Goal: Information Seeking & Learning: Learn about a topic

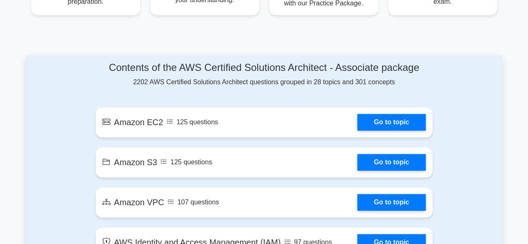
scroll to position [417, 0]
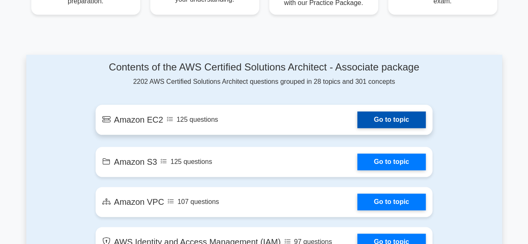
click at [376, 116] on link "Go to topic" at bounding box center [391, 119] width 68 height 17
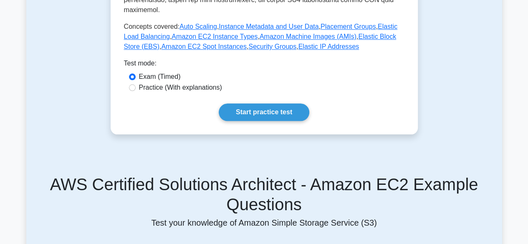
scroll to position [401, 0]
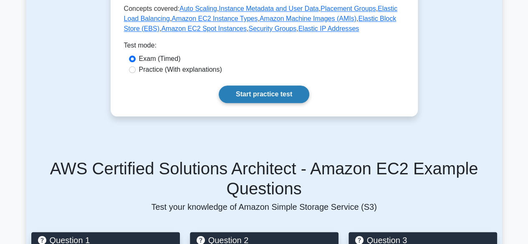
click at [254, 86] on link "Start practice test" at bounding box center [264, 94] width 90 height 18
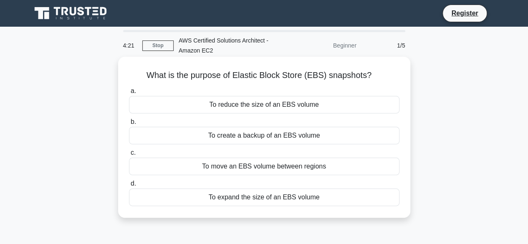
scroll to position [15, 0]
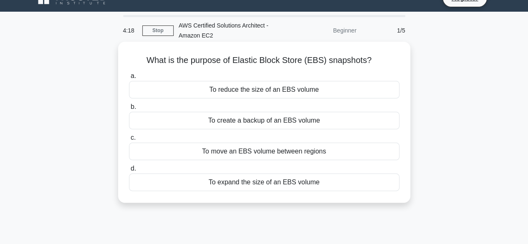
click at [234, 123] on div "To create a backup of an EBS volume" at bounding box center [264, 121] width 270 height 18
click at [129, 110] on input "b. To create a backup of an EBS volume" at bounding box center [129, 106] width 0 height 5
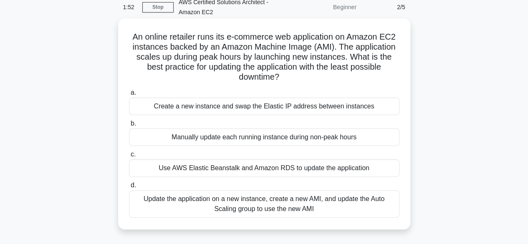
scroll to position [40, 0]
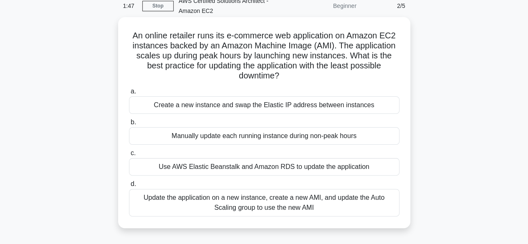
click at [271, 208] on div "Update the application on a new instance, create a new AMI, and update the Auto…" at bounding box center [264, 203] width 270 height 28
click at [129, 187] on input "d. Update the application on a new instance, create a new AMI, and update the A…" at bounding box center [129, 183] width 0 height 5
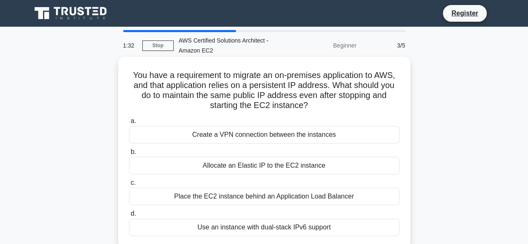
scroll to position [13, 0]
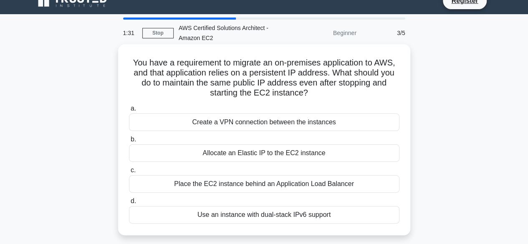
click at [269, 152] on div "Allocate an Elastic IP to the EC2 instance" at bounding box center [264, 153] width 270 height 18
click at [129, 142] on input "b. Allocate an Elastic IP to the EC2 instance" at bounding box center [129, 139] width 0 height 5
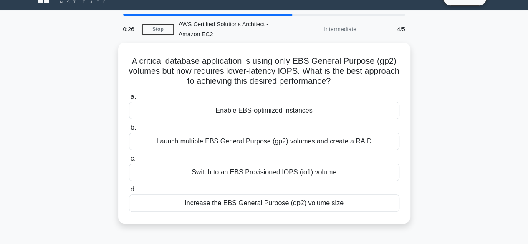
scroll to position [24, 0]
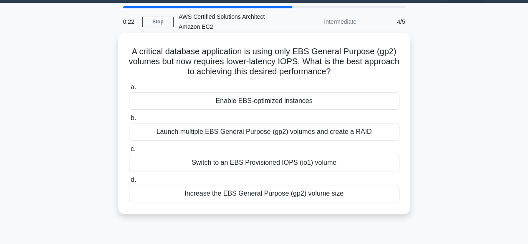
click at [247, 196] on div "Increase the EBS General Purpose (gp2) volume size" at bounding box center [264, 194] width 270 height 18
click at [129, 183] on input "d. Increase the EBS General Purpose (gp2) volume size" at bounding box center [129, 179] width 0 height 5
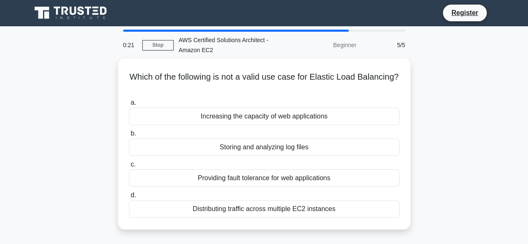
scroll to position [0, 0]
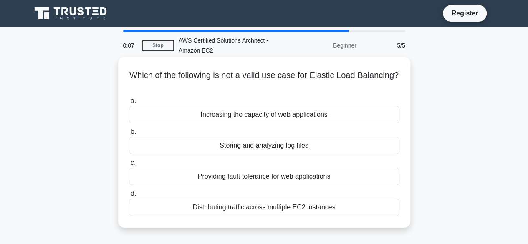
click at [281, 149] on div "Storing and analyzing log files" at bounding box center [264, 146] width 270 height 18
click at [129, 135] on input "b. Storing and analyzing log files" at bounding box center [129, 131] width 0 height 5
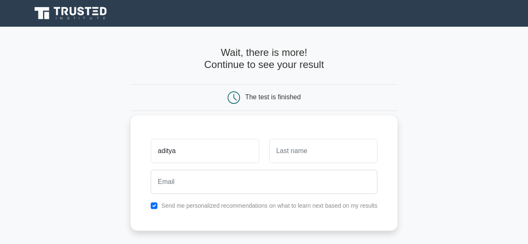
type input "aditya"
type input "h"
type input "jadhav"
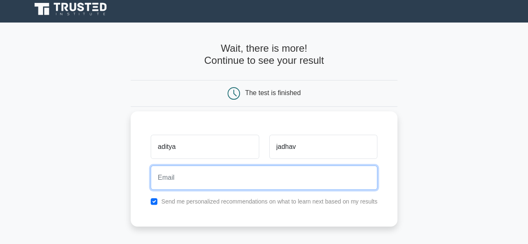
scroll to position [5, 0]
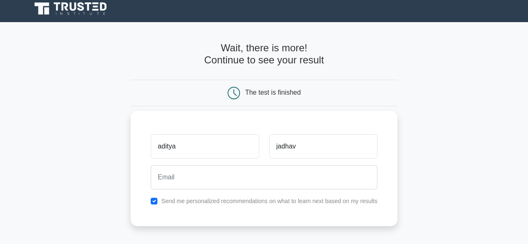
click at [158, 198] on div "Send me personalized recommendations on what to learn next based on my results" at bounding box center [264, 201] width 236 height 10
click at [152, 202] on input "checkbox" at bounding box center [154, 201] width 7 height 7
checkbox input "false"
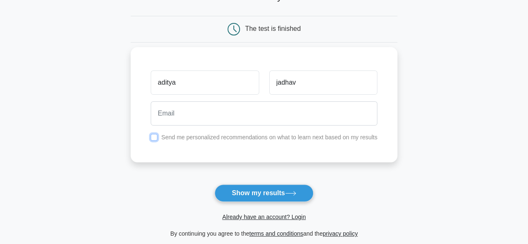
scroll to position [68, 0]
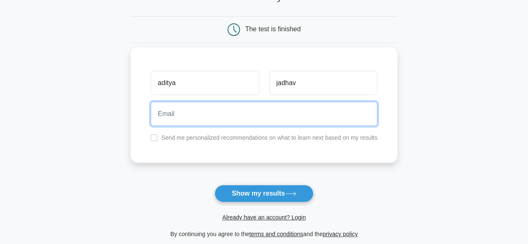
click at [171, 115] on input "email" at bounding box center [264, 114] width 226 height 24
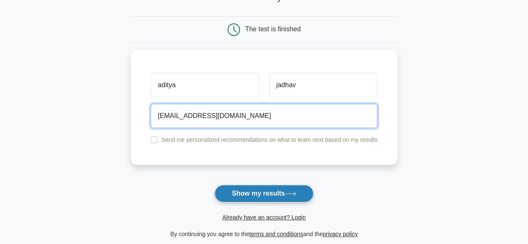
type input "test@gmail.com"
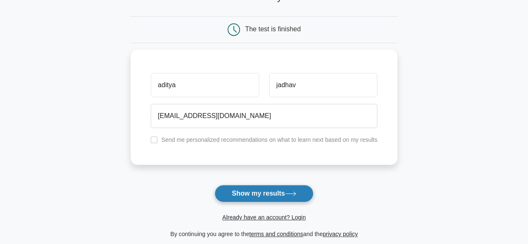
click at [234, 186] on button "Show my results" at bounding box center [263, 194] width 98 height 18
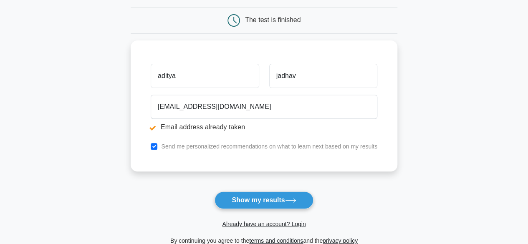
scroll to position [110, 0]
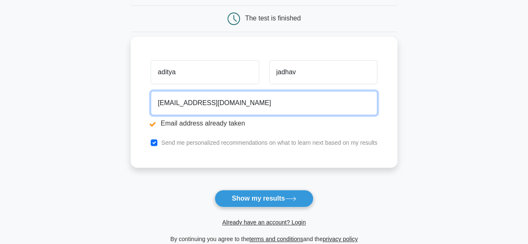
drag, startPoint x: 170, startPoint y: 103, endPoint x: 145, endPoint y: 103, distance: 25.4
click at [145, 103] on div "aditya jadhav test@gmail.com Email address already taken Send me personalized r…" at bounding box center [264, 102] width 266 height 131
type input "er.adityaj@gmail.com"
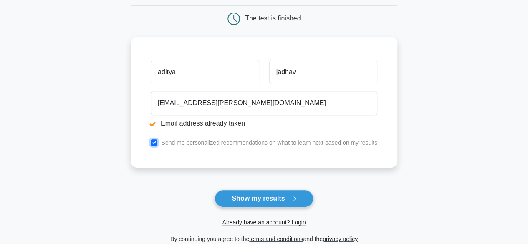
click at [153, 143] on input "checkbox" at bounding box center [154, 142] width 7 height 7
checkbox input "false"
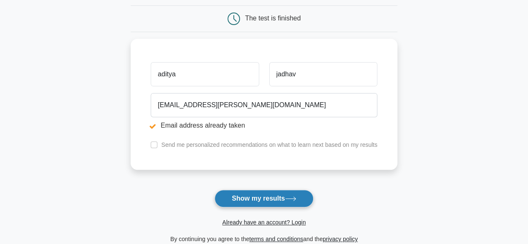
click at [283, 201] on button "Show my results" at bounding box center [263, 199] width 98 height 18
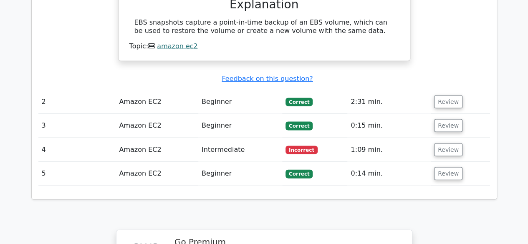
scroll to position [821, 0]
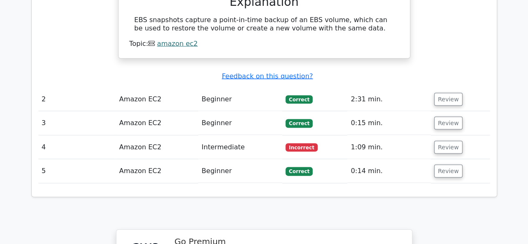
click at [225, 136] on td "Intermediate" at bounding box center [240, 148] width 84 height 24
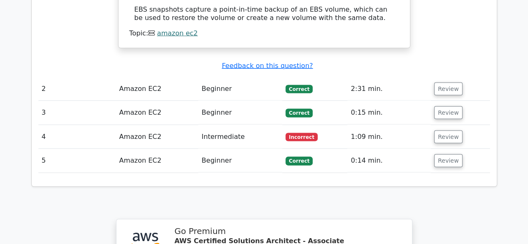
scroll to position [831, 0]
click at [449, 131] on button "Review" at bounding box center [448, 137] width 28 height 13
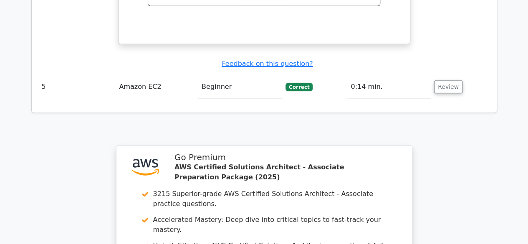
scroll to position [1463, 0]
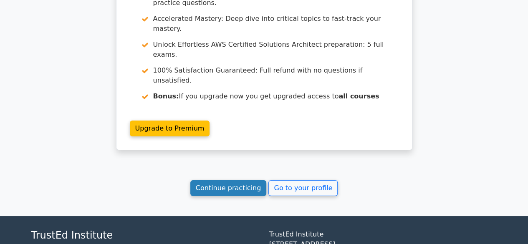
click at [229, 180] on link "Continue practicing" at bounding box center [228, 188] width 76 height 16
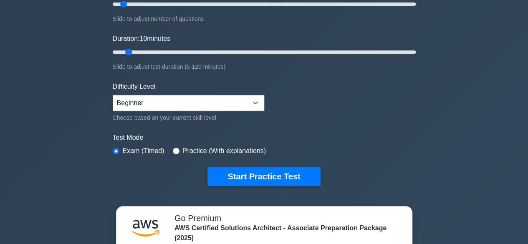
scroll to position [153, 0]
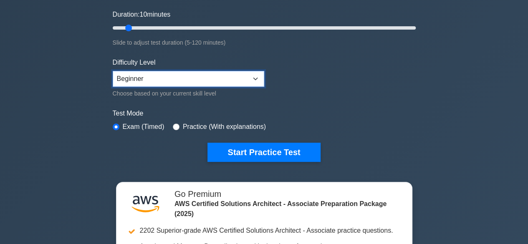
click at [247, 75] on select "Beginner Intermediate Expert" at bounding box center [188, 79] width 151 height 16
select select "intermediate"
click at [113, 71] on select "Beginner Intermediate Expert" at bounding box center [188, 79] width 151 height 16
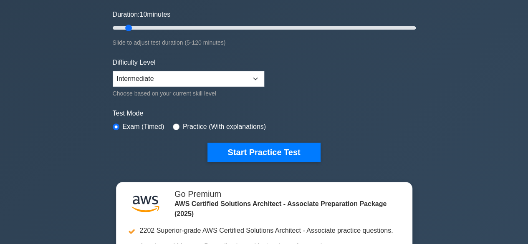
click at [303, 112] on label "Test Mode" at bounding box center [264, 113] width 303 height 10
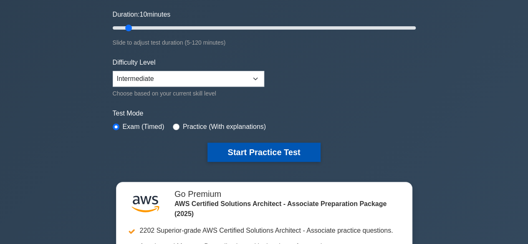
click at [295, 154] on button "Start Practice Test" at bounding box center [263, 152] width 113 height 19
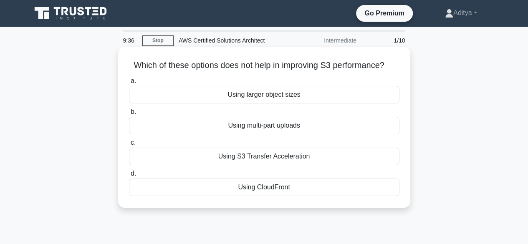
click at [326, 95] on div "Using larger object sizes" at bounding box center [264, 95] width 270 height 18
click at [129, 84] on input "a. Using larger object sizes" at bounding box center [129, 80] width 0 height 5
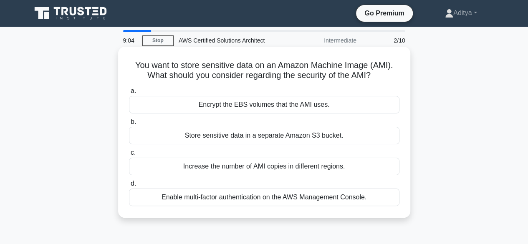
click at [263, 108] on div "Encrypt the EBS volumes that the AMI uses." at bounding box center [264, 105] width 270 height 18
click at [129, 94] on input "a. Encrypt the EBS volumes that the AMI uses." at bounding box center [129, 90] width 0 height 5
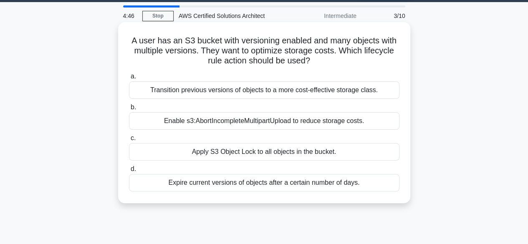
scroll to position [25, 0]
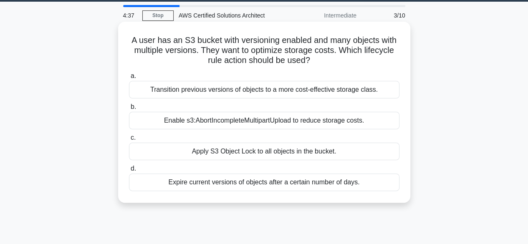
click at [200, 155] on div "Apply S3 Object Lock to all objects in the bucket." at bounding box center [264, 152] width 270 height 18
click at [129, 141] on input "c. Apply S3 Object Lock to all objects in the bucket." at bounding box center [129, 137] width 0 height 5
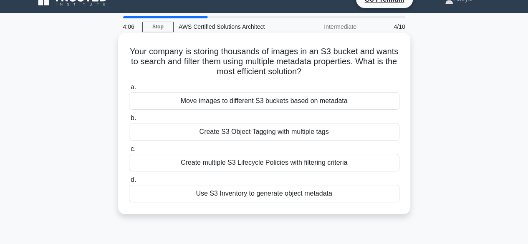
scroll to position [14, 0]
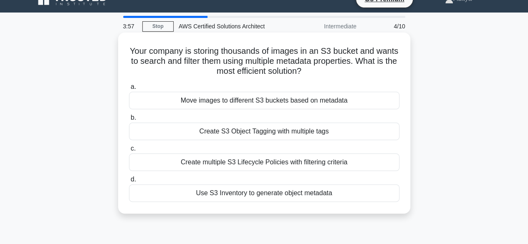
click at [237, 135] on div "Create S3 Object Tagging with multiple tags" at bounding box center [264, 132] width 270 height 18
click at [129, 121] on input "b. Create S3 Object Tagging with multiple tags" at bounding box center [129, 117] width 0 height 5
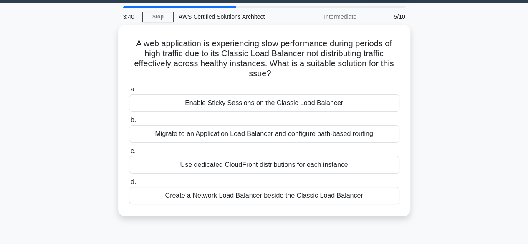
scroll to position [24, 0]
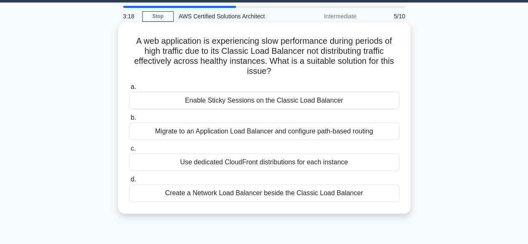
click at [238, 196] on div "Create a Network Load Balancer beside the Classic Load Balancer" at bounding box center [264, 193] width 270 height 18
click at [129, 182] on input "d. Create a Network Load Balancer beside the Classic Load Balancer" at bounding box center [129, 179] width 0 height 5
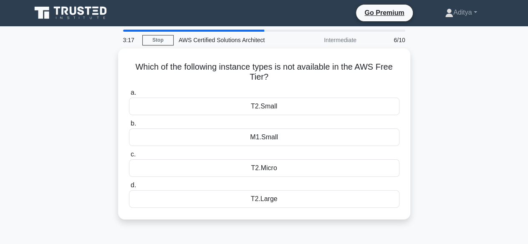
scroll to position [0, 0]
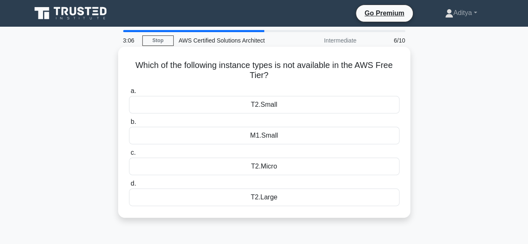
click at [272, 198] on div "T2.Large" at bounding box center [264, 197] width 270 height 18
click at [129, 186] on input "d. T2.Large" at bounding box center [129, 183] width 0 height 5
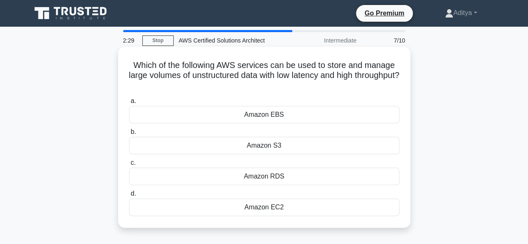
click at [300, 148] on div "Amazon S3" at bounding box center [264, 146] width 270 height 18
click at [129, 135] on input "b. Amazon S3" at bounding box center [129, 131] width 0 height 5
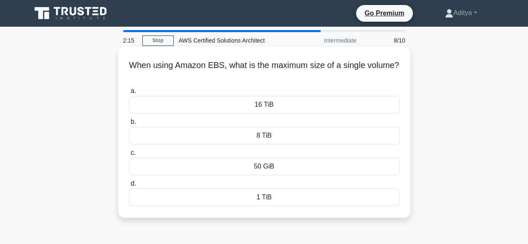
click at [280, 132] on div "8 TiB" at bounding box center [264, 136] width 270 height 18
click at [129, 125] on input "b. 8 TiB" at bounding box center [129, 121] width 0 height 5
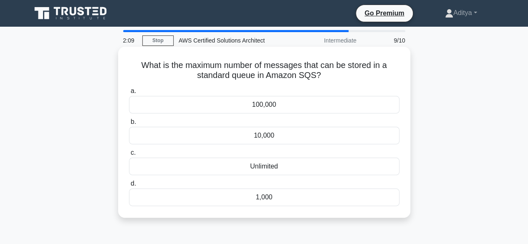
click at [273, 133] on div "10,000" at bounding box center [264, 136] width 270 height 18
click at [129, 125] on input "b. 10,000" at bounding box center [129, 121] width 0 height 5
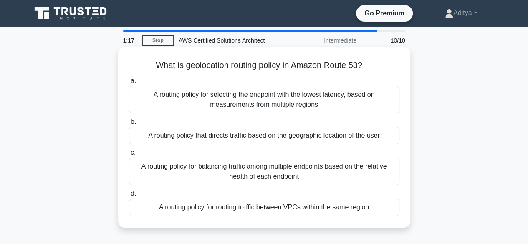
click at [232, 145] on div "a. A routing policy for selecting the endpoint with the lowest latency, based o…" at bounding box center [264, 145] width 280 height 143
click at [234, 140] on div "A routing policy that directs traffic based on the geographic location of the u…" at bounding box center [264, 136] width 270 height 18
click at [129, 125] on input "b. A routing policy that directs traffic based on the geographic location of th…" at bounding box center [129, 121] width 0 height 5
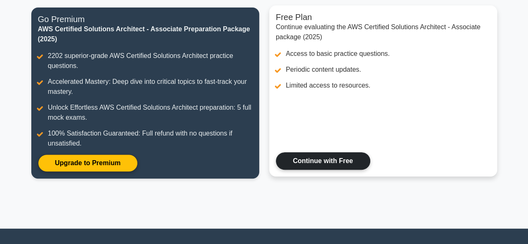
scroll to position [109, 0]
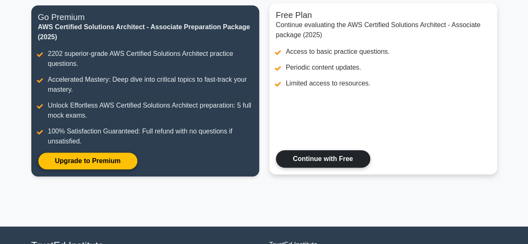
click at [309, 160] on link "Continue with Free" at bounding box center [323, 159] width 94 height 18
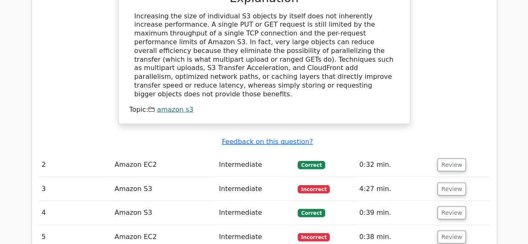
scroll to position [852, 0]
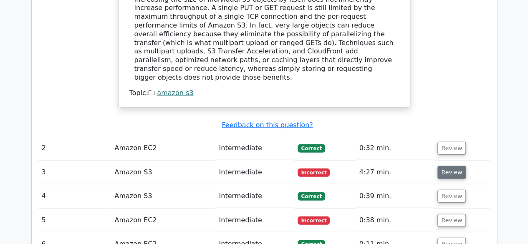
click at [447, 166] on button "Review" at bounding box center [451, 172] width 28 height 13
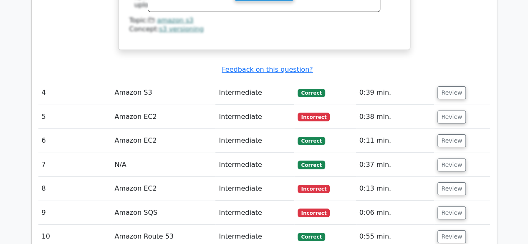
scroll to position [1311, 0]
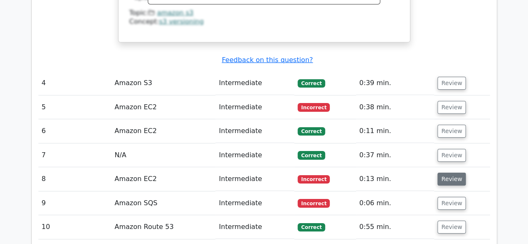
click at [459, 173] on button "Review" at bounding box center [451, 179] width 28 height 13
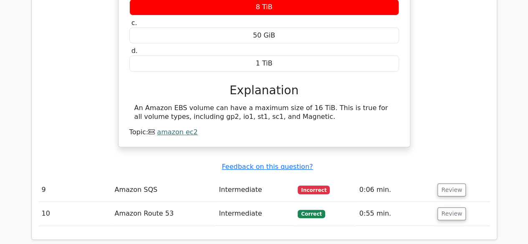
scroll to position [1577, 0]
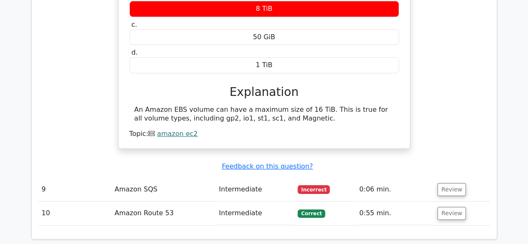
click at [458, 178] on td "Review" at bounding box center [461, 190] width 55 height 24
click at [453, 183] on button "Review" at bounding box center [451, 189] width 28 height 13
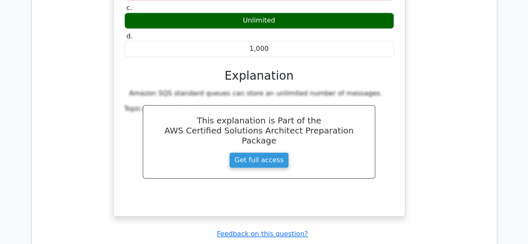
scroll to position [2228, 0]
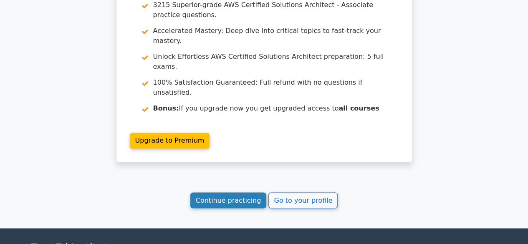
click at [226, 192] on link "Continue practicing" at bounding box center [228, 200] width 76 height 16
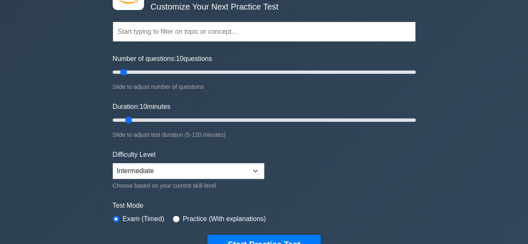
scroll to position [61, 0]
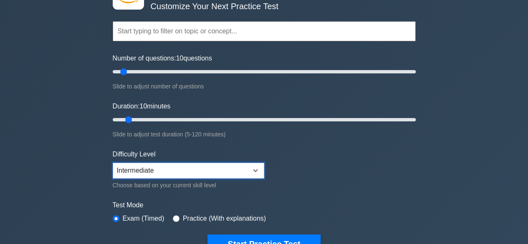
click at [258, 169] on select "Beginner Intermediate Expert" at bounding box center [188, 171] width 151 height 16
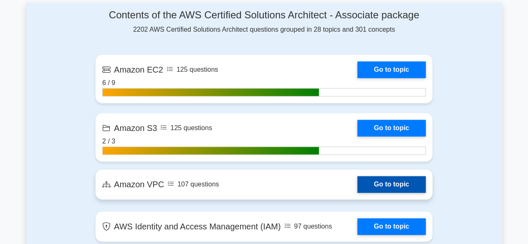
scroll to position [529, 0]
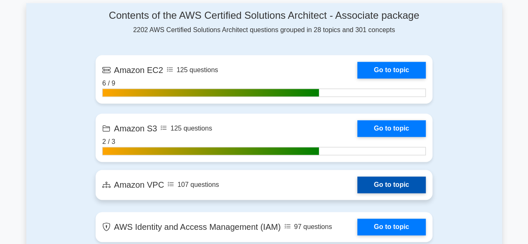
click at [384, 186] on link "Go to topic" at bounding box center [391, 184] width 68 height 17
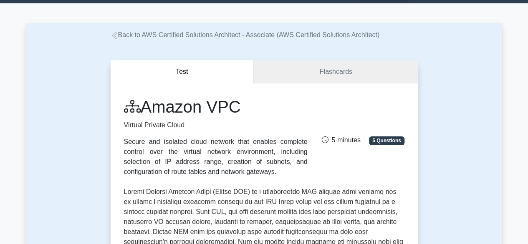
scroll to position [58, 0]
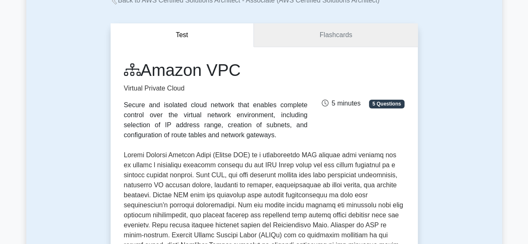
click at [299, 39] on link "Flashcards" at bounding box center [335, 35] width 163 height 24
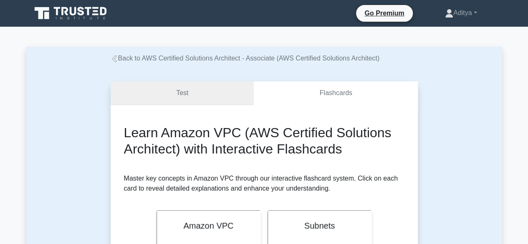
click at [193, 98] on link "Test" at bounding box center [182, 93] width 143 height 24
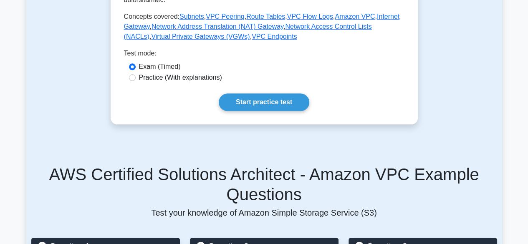
scroll to position [382, 0]
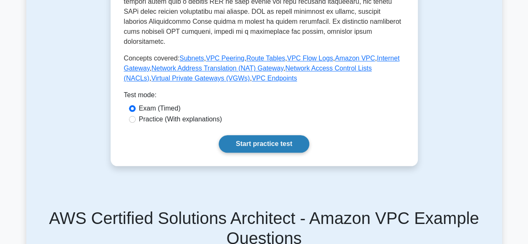
click at [259, 136] on link "Start practice test" at bounding box center [264, 144] width 90 height 18
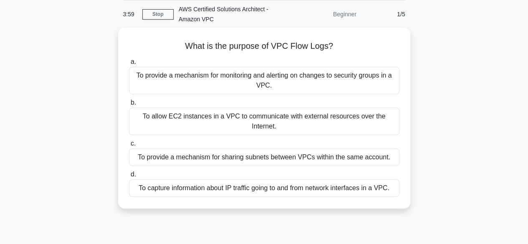
scroll to position [32, 0]
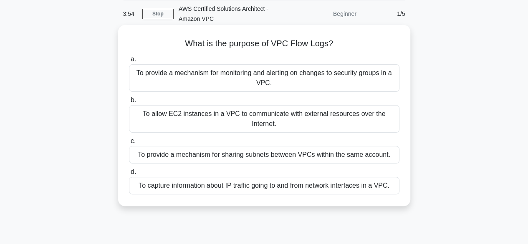
click at [201, 186] on div "To capture information about IP traffic going to and from network interfaces in…" at bounding box center [264, 186] width 270 height 18
click at [129, 175] on input "d. To capture information about IP traffic going to and from network interfaces…" at bounding box center [129, 171] width 0 height 5
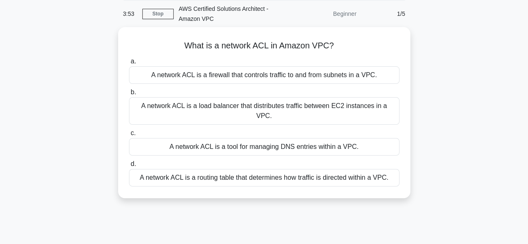
scroll to position [0, 0]
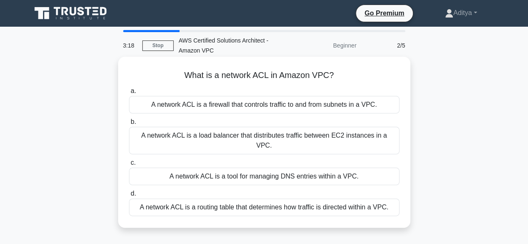
click at [291, 103] on div "A network ACL is a firewall that controls traffic to and from subnets in a VPC." at bounding box center [264, 105] width 270 height 18
click at [129, 94] on input "a. A network ACL is a firewall that controls traffic to and from subnets in a V…" at bounding box center [129, 90] width 0 height 5
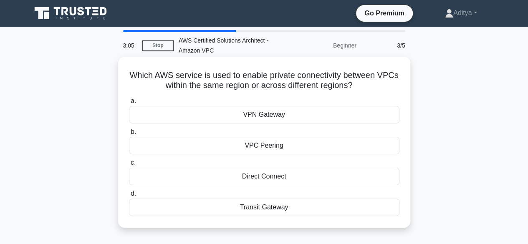
click at [284, 146] on div "VPC Peering" at bounding box center [264, 146] width 270 height 18
click at [129, 135] on input "b. VPC Peering" at bounding box center [129, 131] width 0 height 5
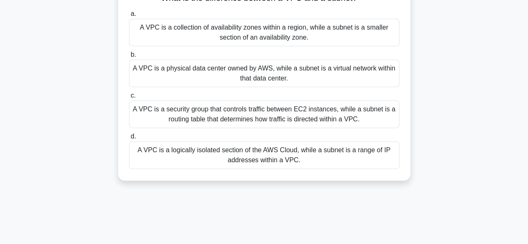
scroll to position [101, 0]
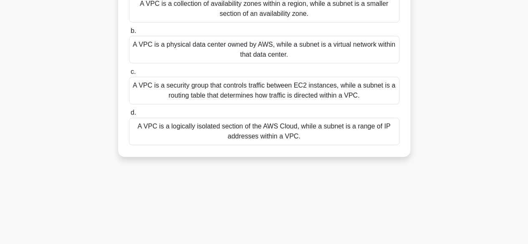
click at [372, 136] on div "A VPC is a logically isolated section of the AWS Cloud, while a subnet is a ran…" at bounding box center [264, 132] width 270 height 28
click at [129, 116] on input "d. A VPC is a logically isolated section of the AWS Cloud, while a subnet is a …" at bounding box center [129, 112] width 0 height 5
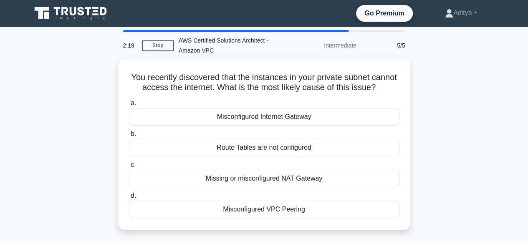
scroll to position [23, 0]
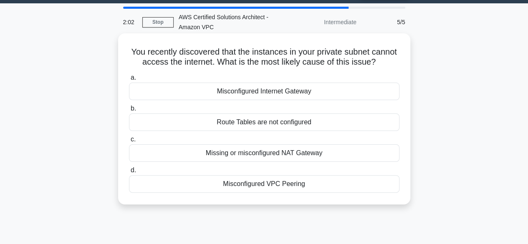
click at [270, 131] on div "Route Tables are not configured" at bounding box center [264, 122] width 270 height 18
click at [129, 111] on input "b. Route Tables are not configured" at bounding box center [129, 108] width 0 height 5
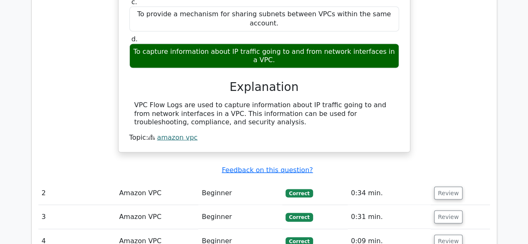
scroll to position [774, 0]
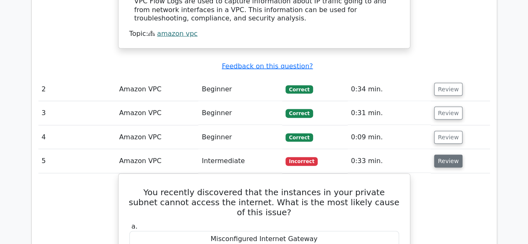
scroll to position [874, 0]
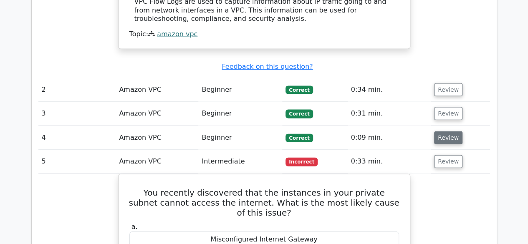
click at [444, 131] on button "Review" at bounding box center [448, 137] width 28 height 13
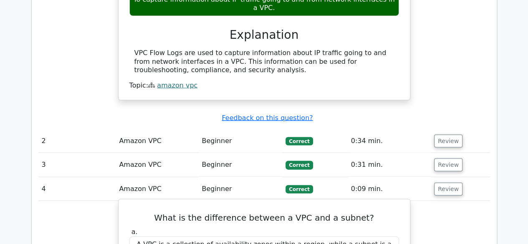
scroll to position [821, 0]
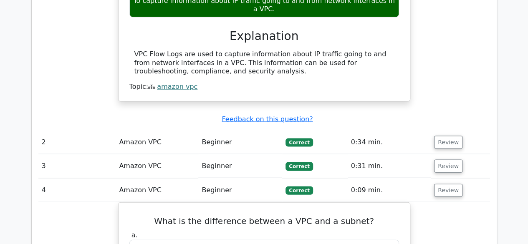
click at [445, 154] on td "Review" at bounding box center [459, 166] width 59 height 24
click at [446, 160] on button "Review" at bounding box center [448, 166] width 28 height 13
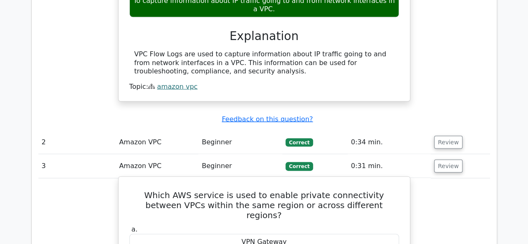
scroll to position [840, 0]
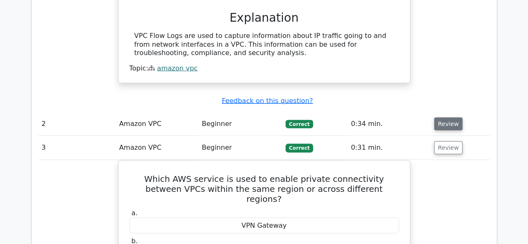
click at [450, 118] on button "Review" at bounding box center [448, 124] width 28 height 13
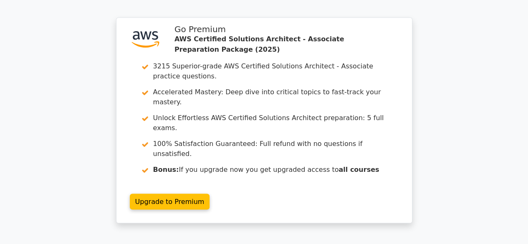
scroll to position [2324, 0]
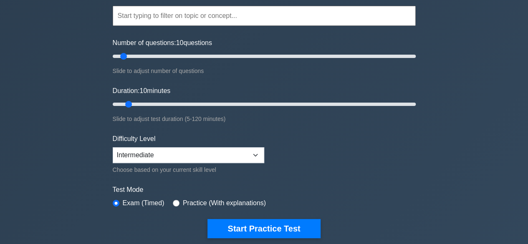
scroll to position [76, 0]
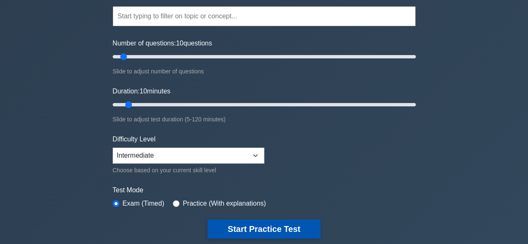
click at [261, 225] on button "Start Practice Test" at bounding box center [263, 228] width 113 height 19
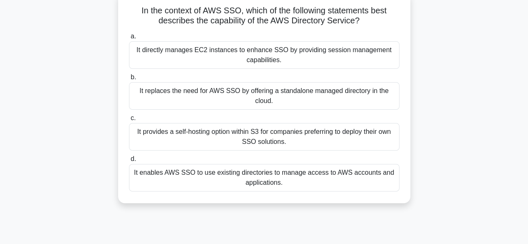
scroll to position [55, 0]
click at [223, 181] on div "It enables AWS SSO to use existing directories to manage access to AWS accounts…" at bounding box center [264, 177] width 270 height 28
click at [129, 161] on input "d. It enables AWS SSO to use existing directories to manage access to AWS accou…" at bounding box center [129, 158] width 0 height 5
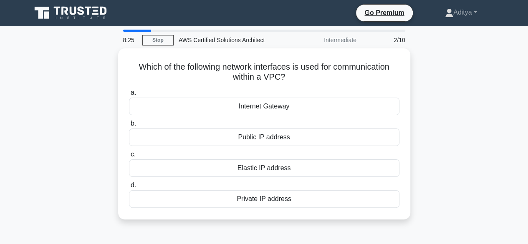
scroll to position [0, 0]
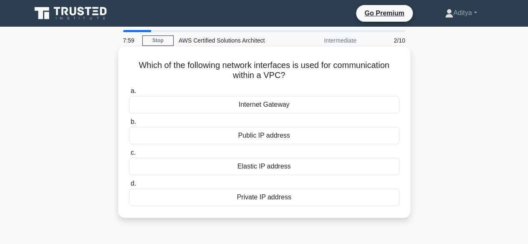
click at [259, 203] on div "Private IP address" at bounding box center [264, 197] width 270 height 18
click at [129, 186] on input "d. Private IP address" at bounding box center [129, 183] width 0 height 5
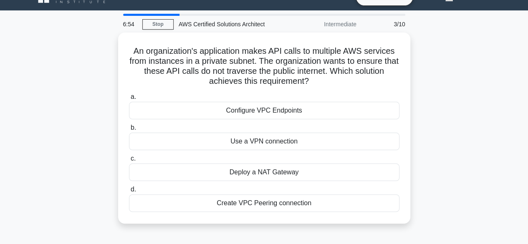
scroll to position [17, 0]
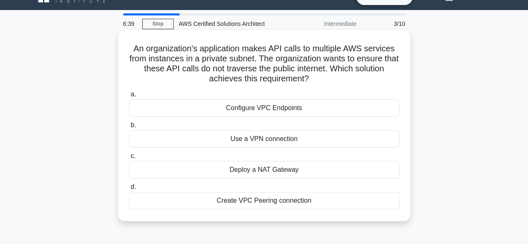
click at [235, 204] on div "Create VPC Peering connection" at bounding box center [264, 201] width 270 height 18
click at [129, 190] on input "d. Create VPC Peering connection" at bounding box center [129, 186] width 0 height 5
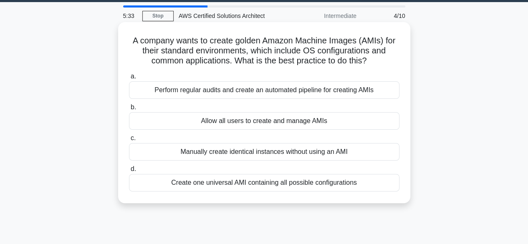
scroll to position [24, 0]
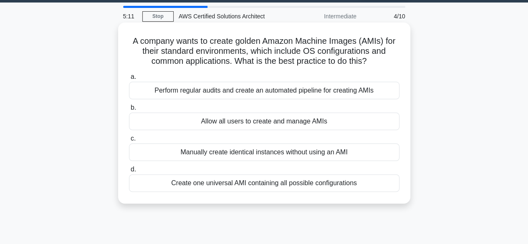
click at [283, 151] on div "Manually create identical instances without using an AMI" at bounding box center [264, 152] width 270 height 18
click at [129, 141] on input "c. Manually create identical instances without using an AMI" at bounding box center [129, 138] width 0 height 5
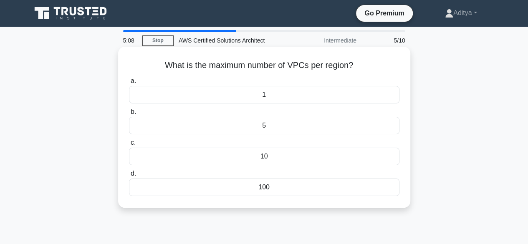
scroll to position [0, 0]
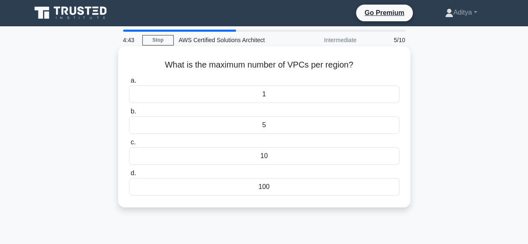
click at [274, 185] on div "100" at bounding box center [264, 187] width 270 height 18
click at [129, 176] on input "d. 100" at bounding box center [129, 173] width 0 height 5
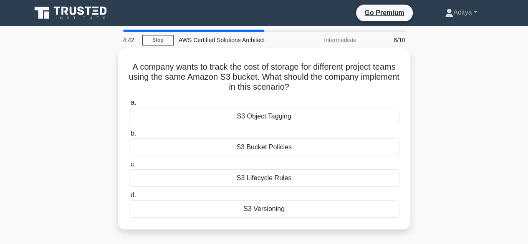
scroll to position [0, 0]
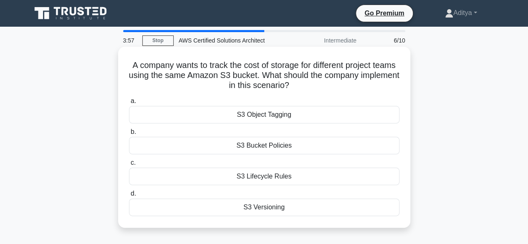
click at [302, 112] on div "S3 Object Tagging" at bounding box center [264, 115] width 270 height 18
click at [129, 104] on input "a. S3 Object Tagging" at bounding box center [129, 100] width 0 height 5
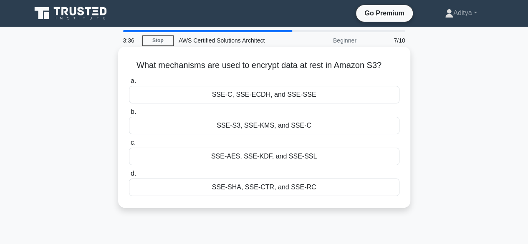
click at [241, 159] on div "SSE-AES, SSE-KDF, and SSE-SSL" at bounding box center [264, 157] width 270 height 18
click at [129, 146] on input "c. SSE-AES, SSE-KDF, and SSE-SSL" at bounding box center [129, 142] width 0 height 5
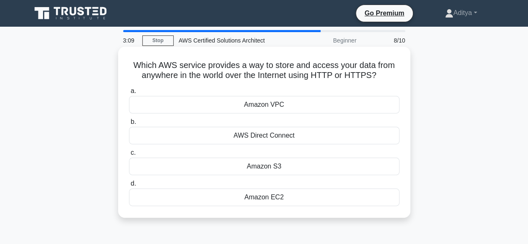
click at [303, 136] on div "AWS Direct Connect" at bounding box center [264, 136] width 270 height 18
click at [129, 125] on input "b. AWS Direct Connect" at bounding box center [129, 121] width 0 height 5
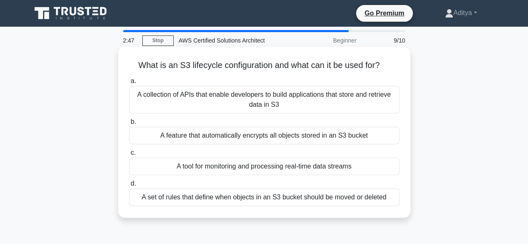
click at [286, 202] on div "A set of rules that define when objects in an S3 bucket should be moved or dele…" at bounding box center [264, 197] width 270 height 18
click at [129, 186] on input "d. A set of rules that define when objects in an S3 bucket should be moved or d…" at bounding box center [129, 183] width 0 height 5
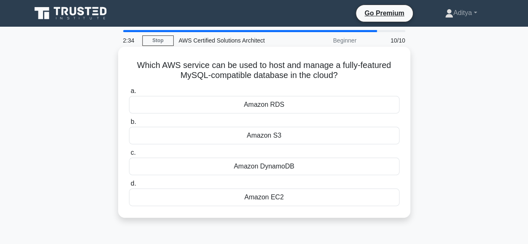
click at [251, 107] on div "Amazon RDS" at bounding box center [264, 105] width 270 height 18
click at [129, 94] on input "a. Amazon RDS" at bounding box center [129, 90] width 0 height 5
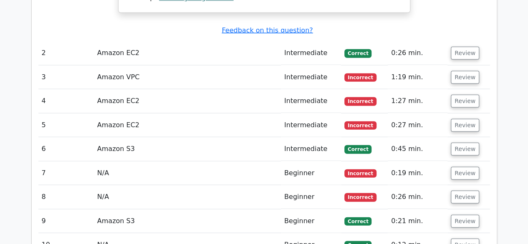
scroll to position [1026, 0]
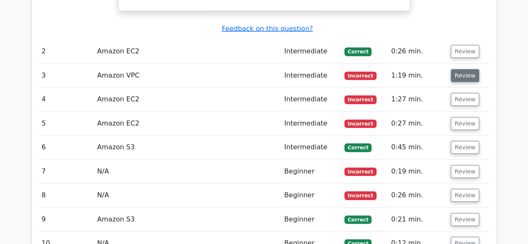
click at [466, 69] on button "Review" at bounding box center [464, 75] width 28 height 13
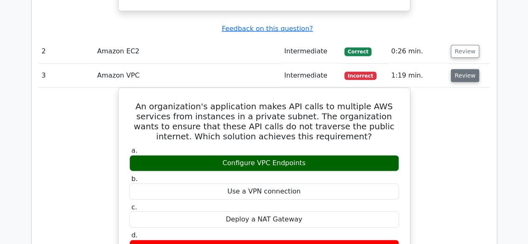
click at [466, 69] on button "Review" at bounding box center [464, 75] width 28 height 13
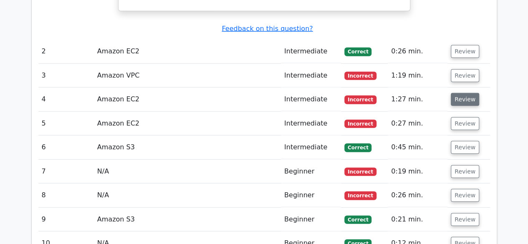
click at [463, 93] on button "Review" at bounding box center [464, 99] width 28 height 13
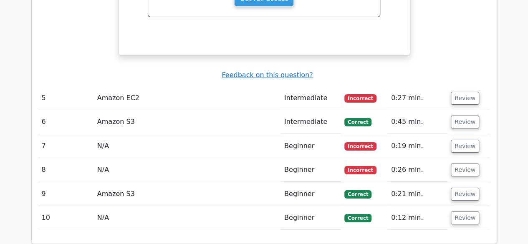
scroll to position [1441, 0]
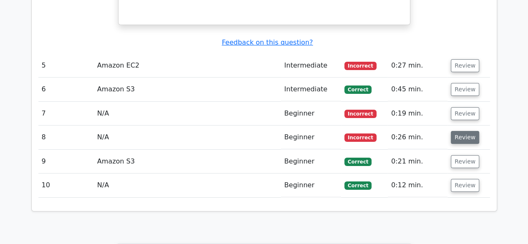
click at [466, 131] on button "Review" at bounding box center [464, 137] width 28 height 13
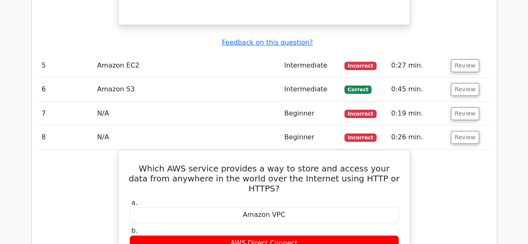
scroll to position [1495, 0]
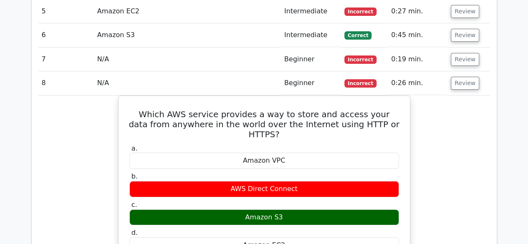
click at [104, 108] on div "Which AWS service provides a way to store and access your data from anywhere in…" at bounding box center [263, 217] width 451 height 244
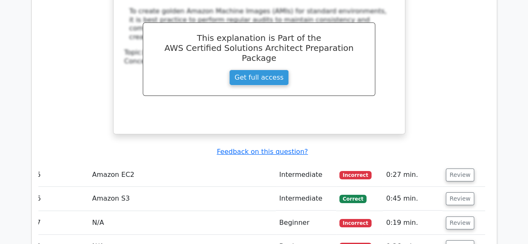
scroll to position [1328, 0]
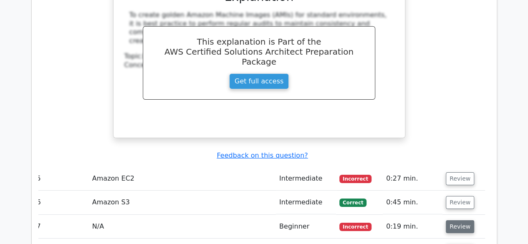
click at [457, 220] on button "Review" at bounding box center [459, 226] width 28 height 13
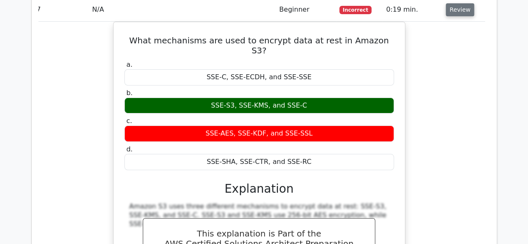
scroll to position [1545, 0]
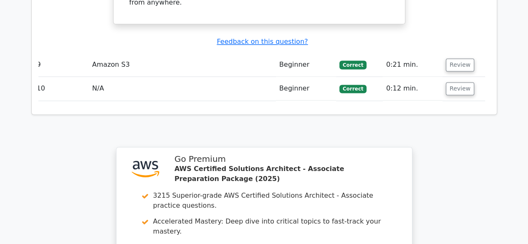
scroll to position [2298, 0]
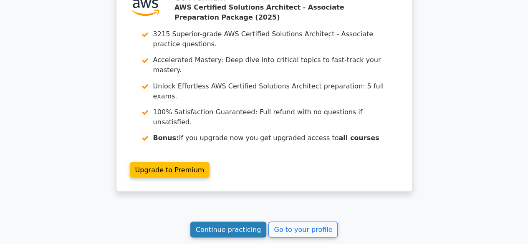
click at [216, 221] on link "Continue practicing" at bounding box center [228, 229] width 76 height 16
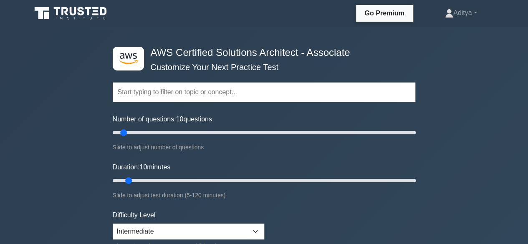
scroll to position [91, 0]
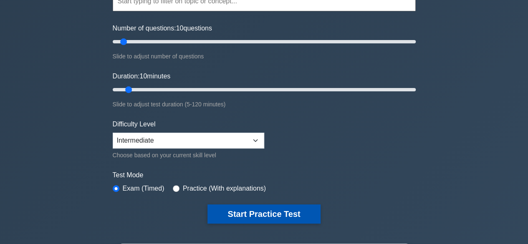
click at [236, 211] on button "Start Practice Test" at bounding box center [263, 213] width 113 height 19
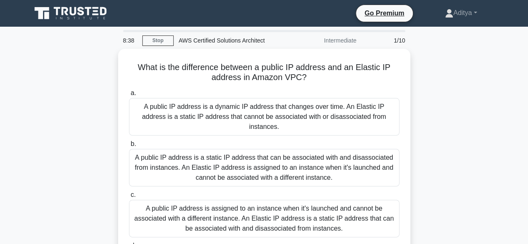
click at [236, 211] on div "A public IP address is assigned to an instance when it's launched and cannot be…" at bounding box center [264, 219] width 270 height 38
click at [129, 198] on input "c. A public IP address is assigned to an instance when it's launched and cannot…" at bounding box center [129, 194] width 0 height 5
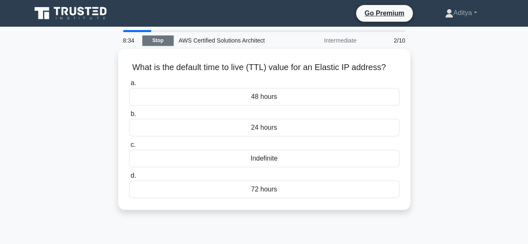
click at [148, 37] on link "Stop" at bounding box center [157, 40] width 31 height 10
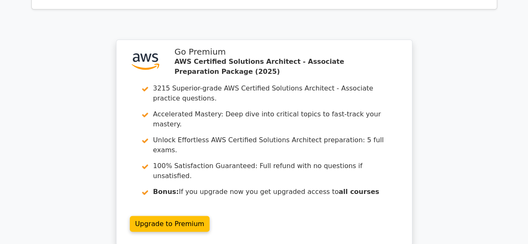
scroll to position [1037, 0]
